Goal: Register for event/course

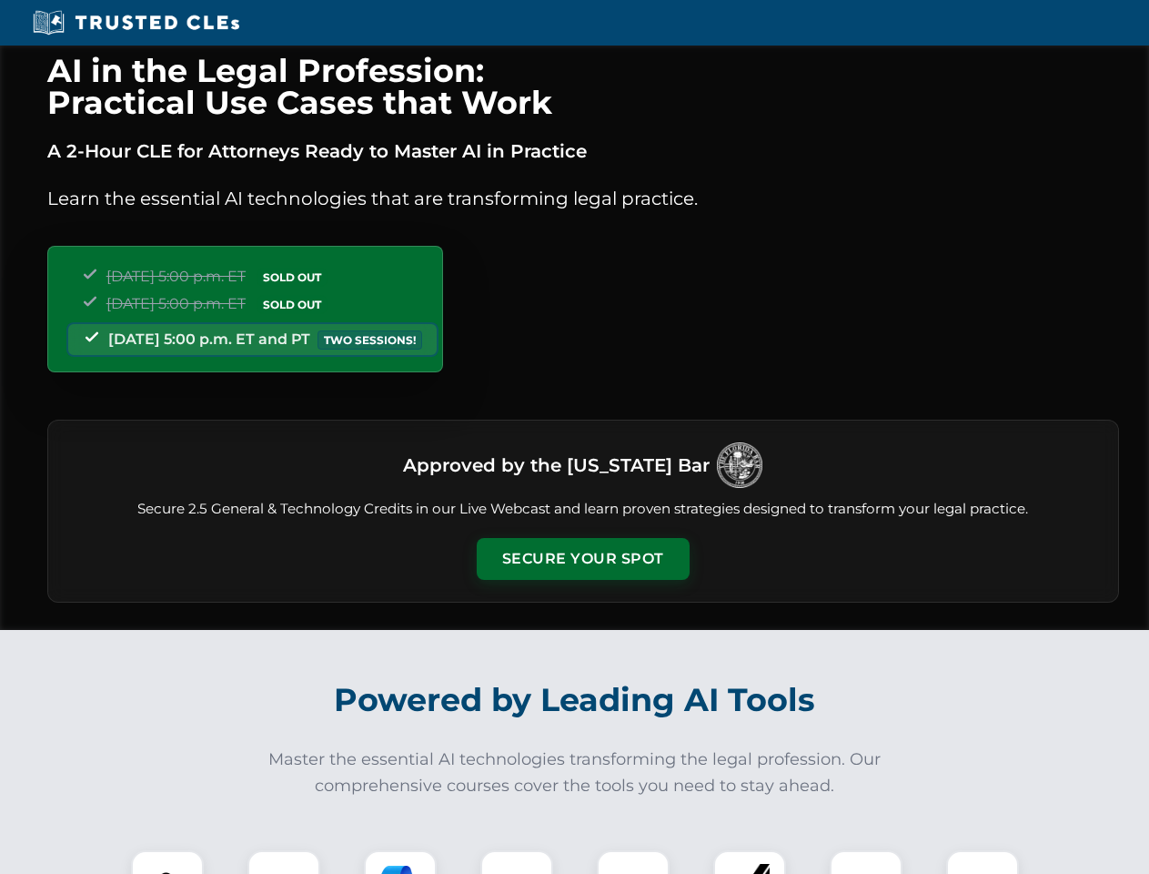
click at [582, 559] on button "Secure Your Spot" at bounding box center [583, 559] width 213 height 42
click at [167, 862] on img at bounding box center [167, 886] width 53 height 53
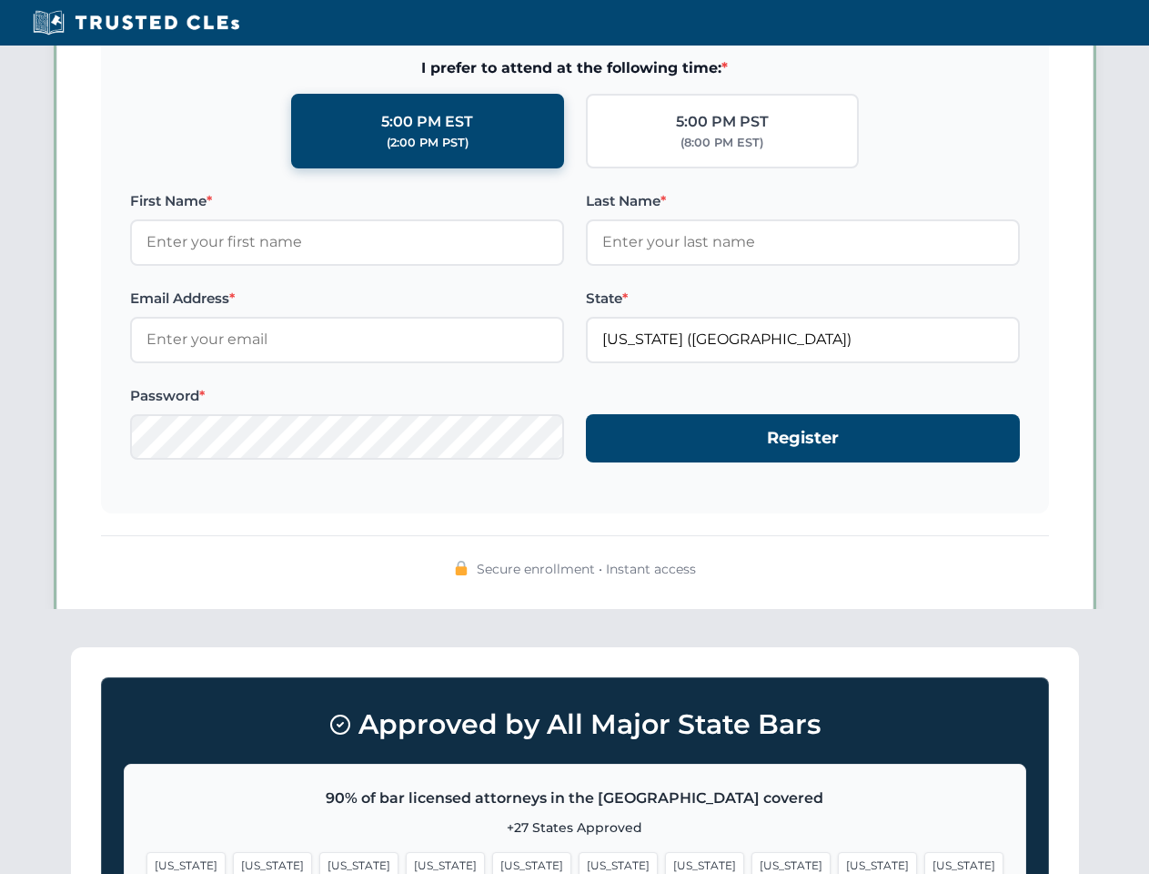
click at [665, 862] on span "[US_STATE]" at bounding box center [704, 865] width 79 height 26
click at [838, 862] on span "[US_STATE]" at bounding box center [877, 865] width 79 height 26
